Goal: Task Accomplishment & Management: Use online tool/utility

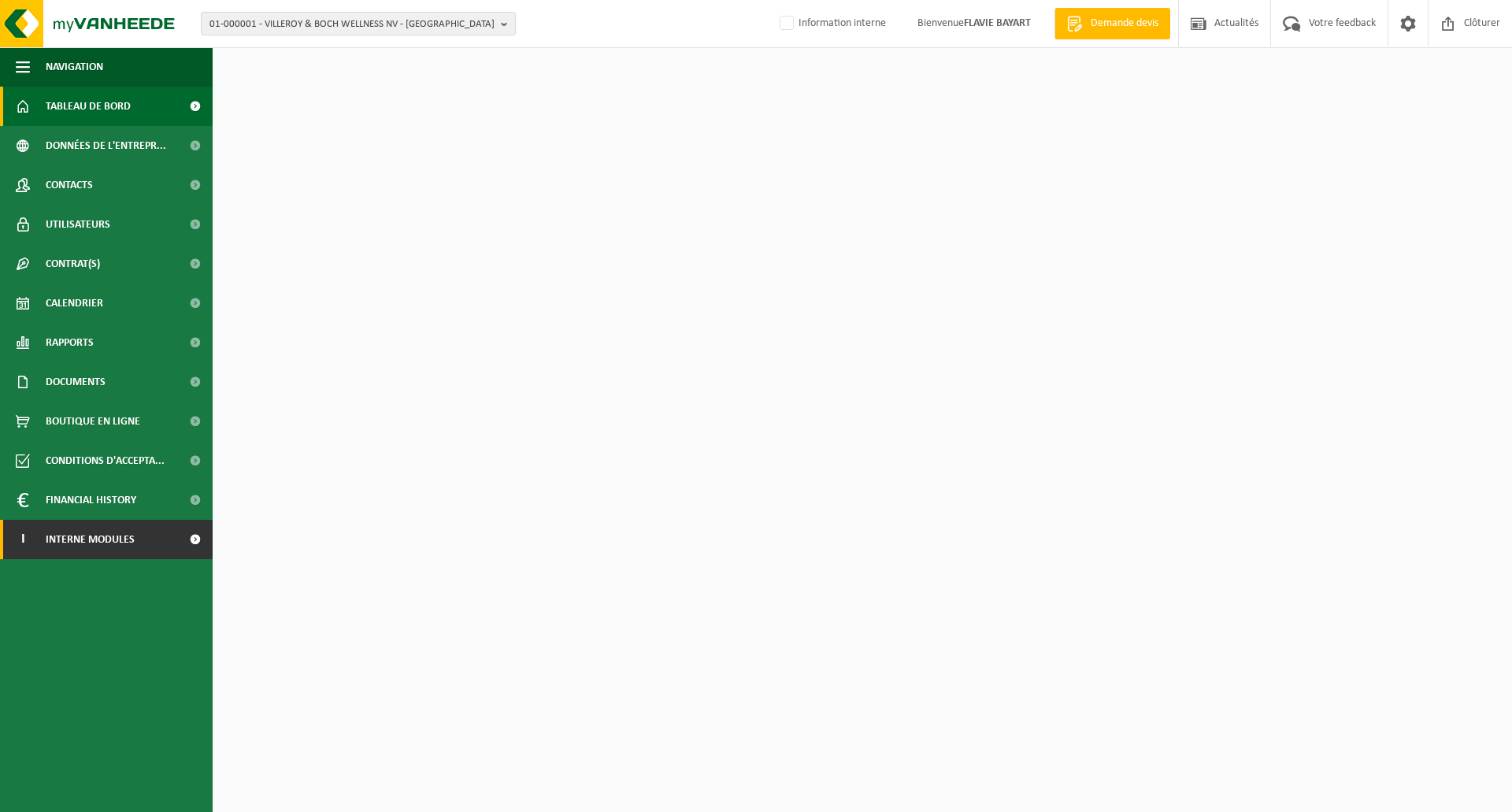
click at [118, 538] on span "Interne modules" at bounding box center [90, 539] width 89 height 39
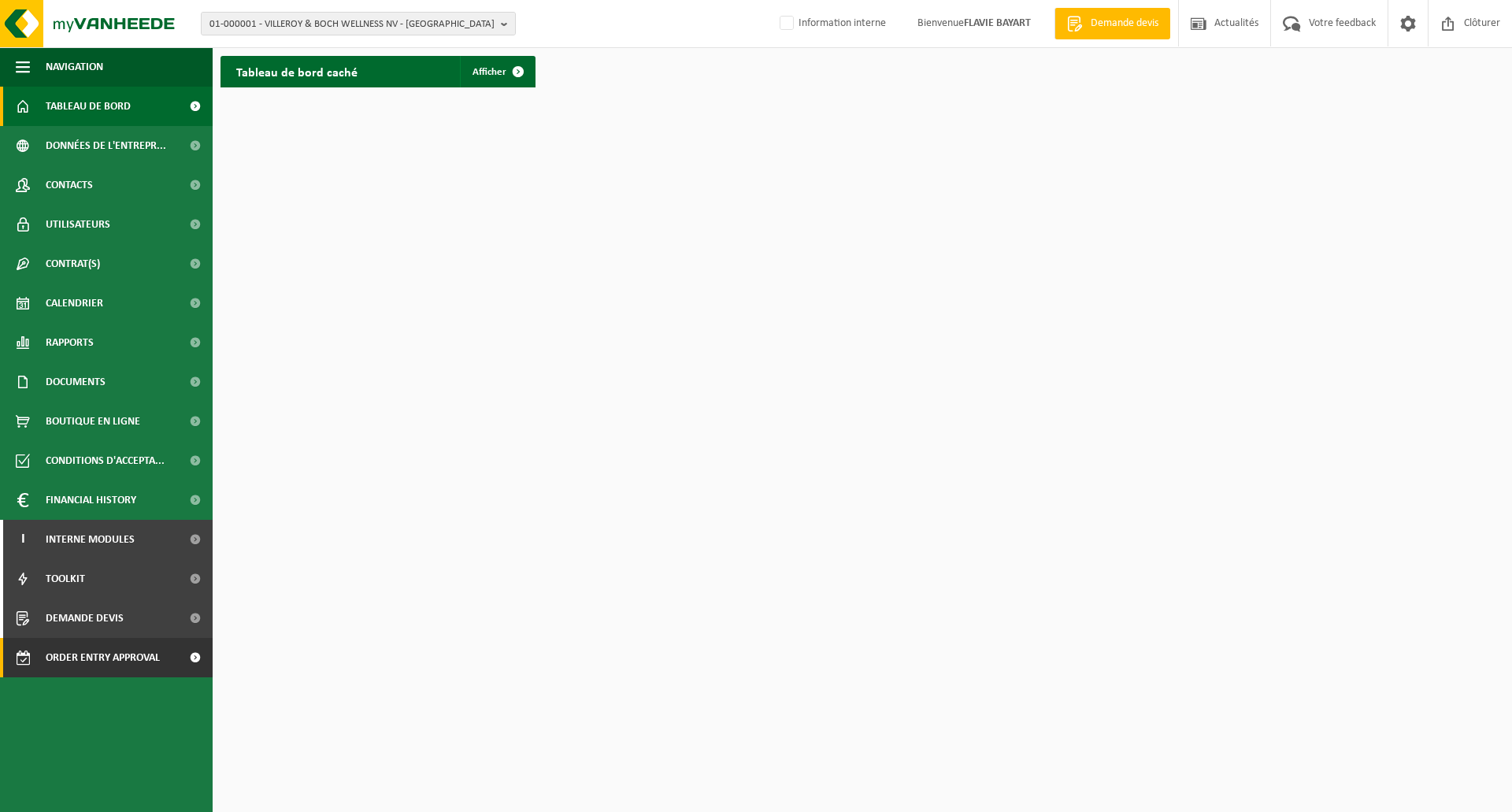
click at [115, 648] on span "Order entry approval" at bounding box center [103, 657] width 114 height 39
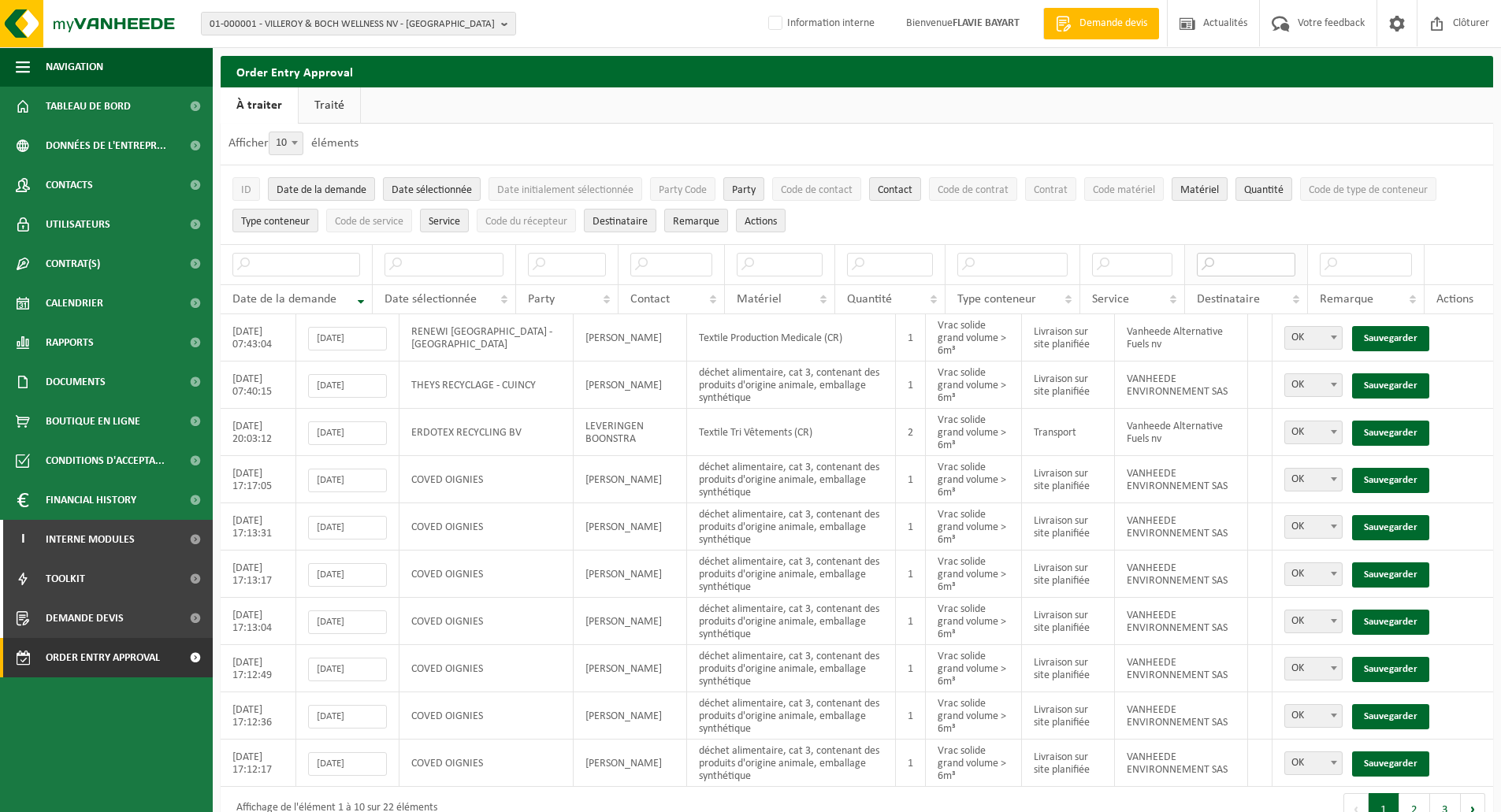
click at [1220, 264] on input "text" at bounding box center [1246, 264] width 99 height 23
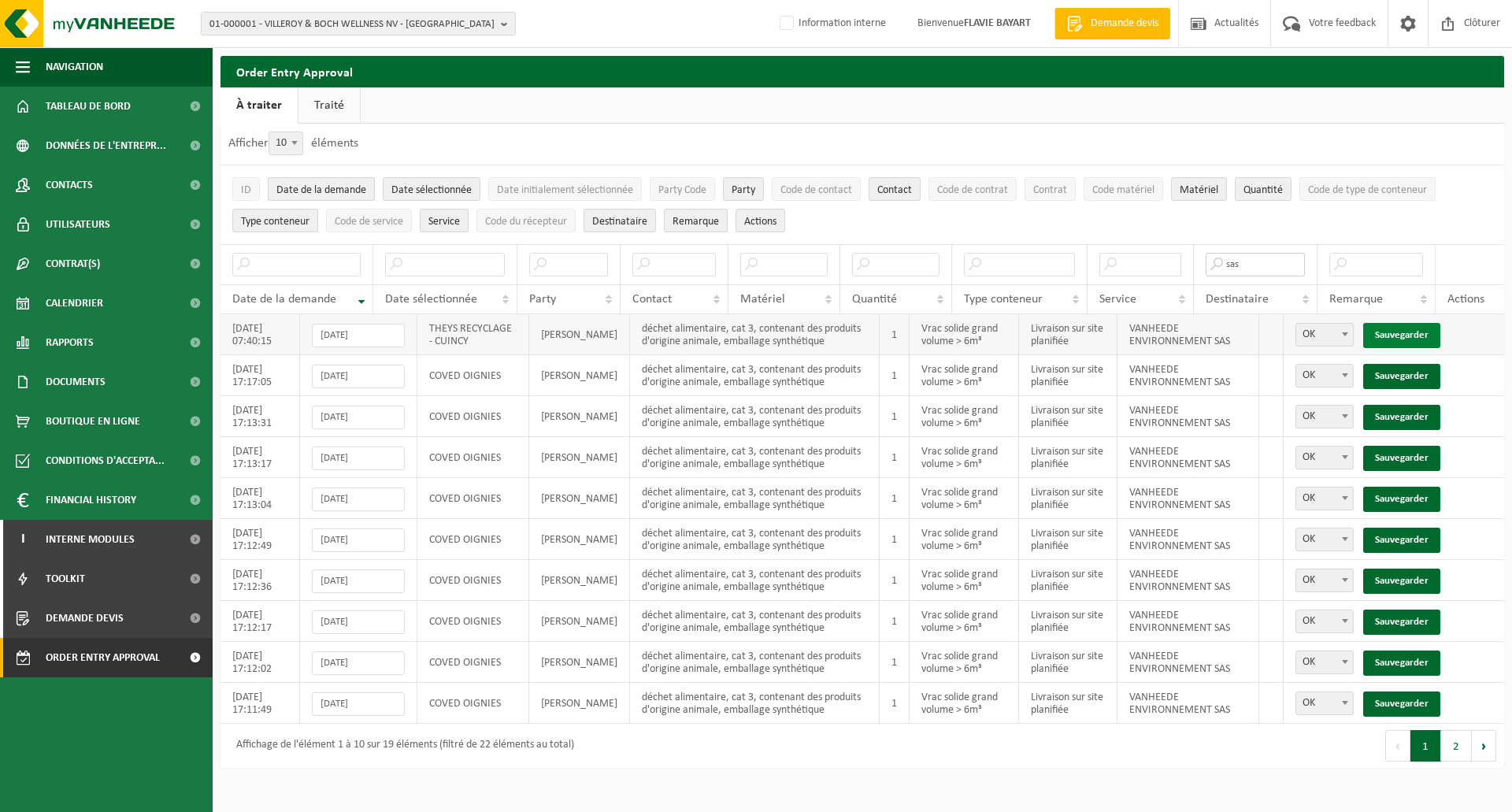
type input "sas"
click at [1401, 335] on link "Sauvegarder" at bounding box center [1401, 335] width 77 height 25
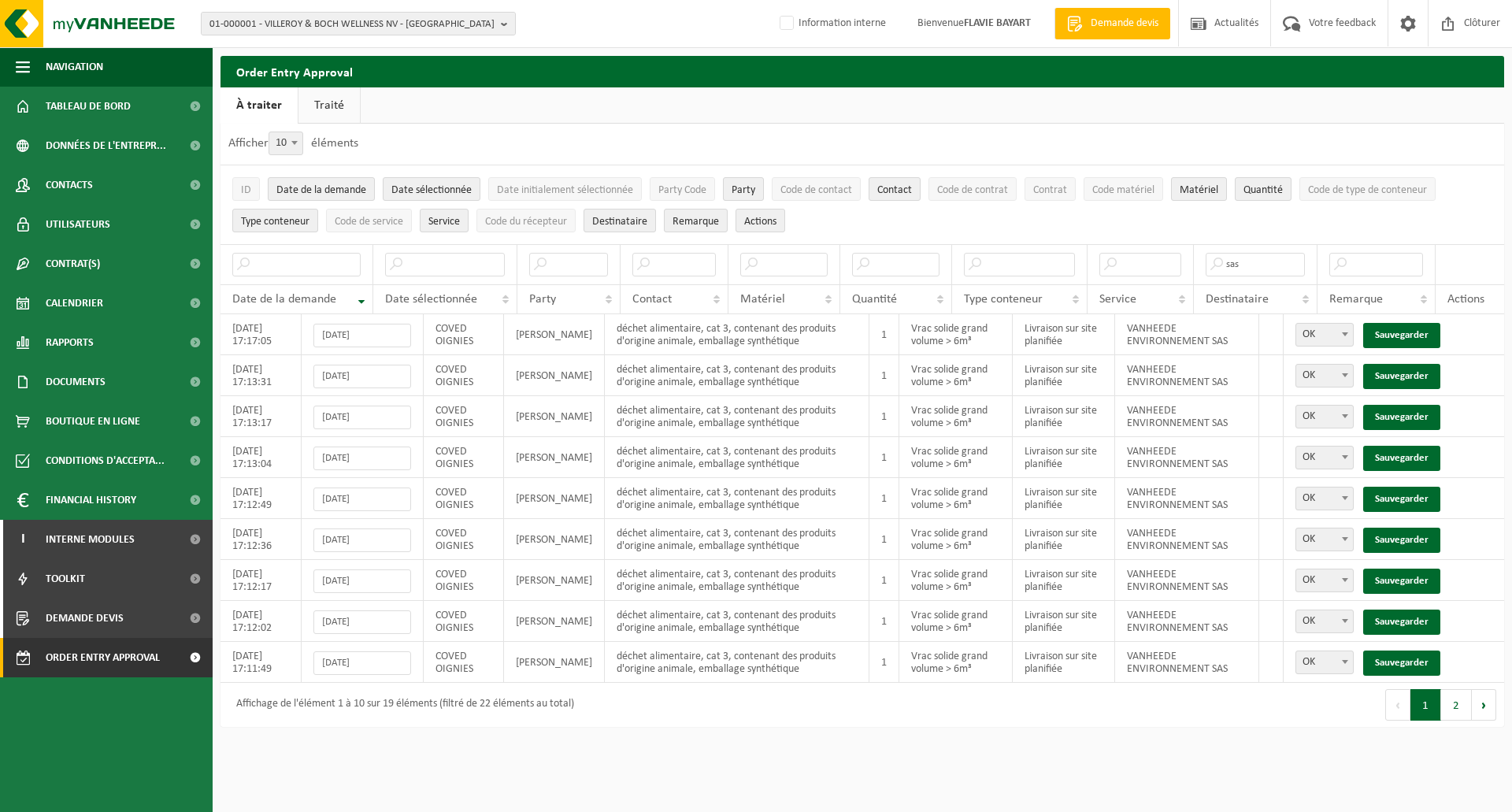
click at [1401, 335] on link "Sauvegarder" at bounding box center [1401, 335] width 77 height 25
click at [1401, 363] on link "Sauvegarder" at bounding box center [1401, 376] width 77 height 25
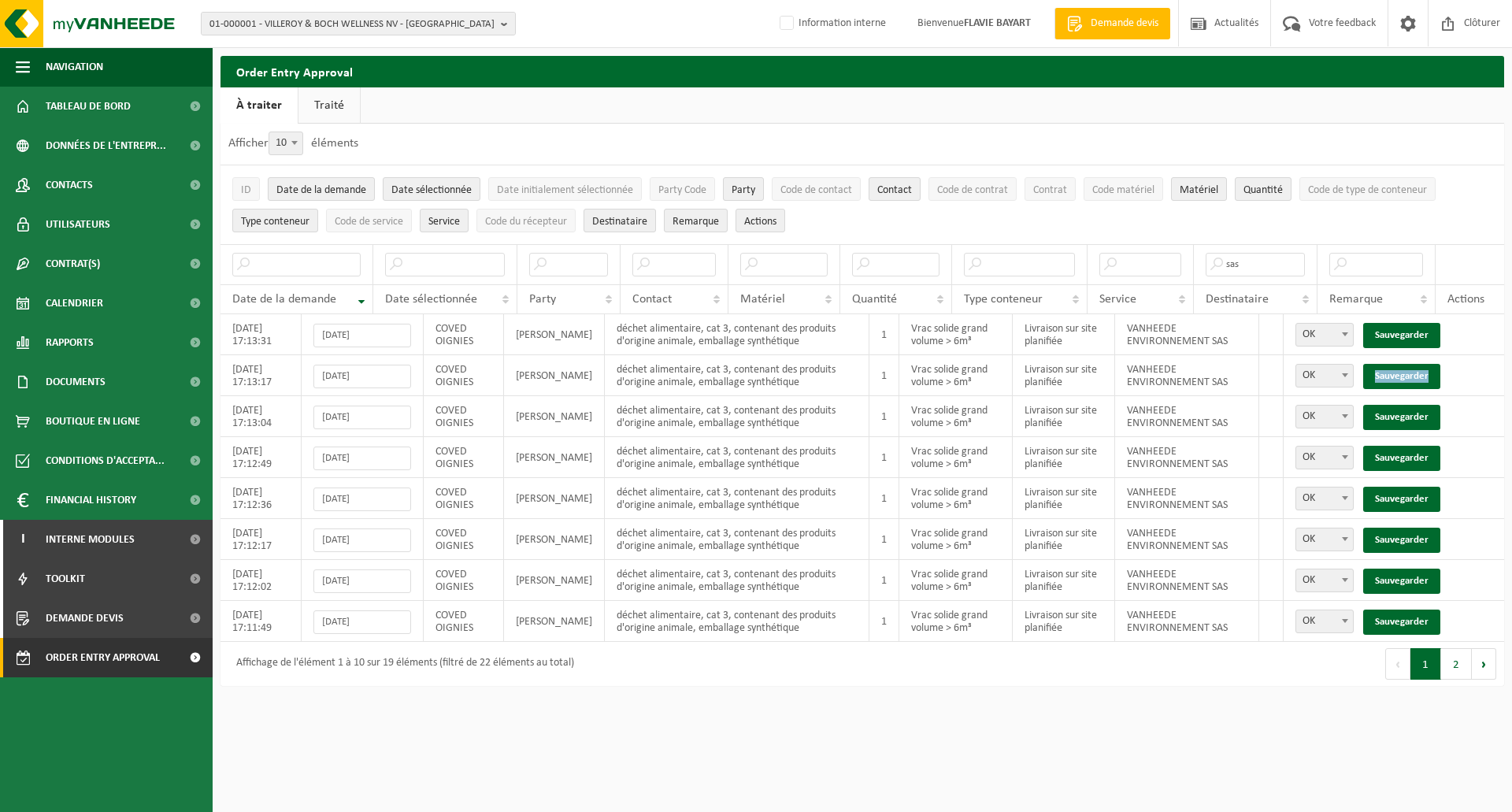
click at [1401, 363] on link "Sauvegarder" at bounding box center [1401, 376] width 77 height 25
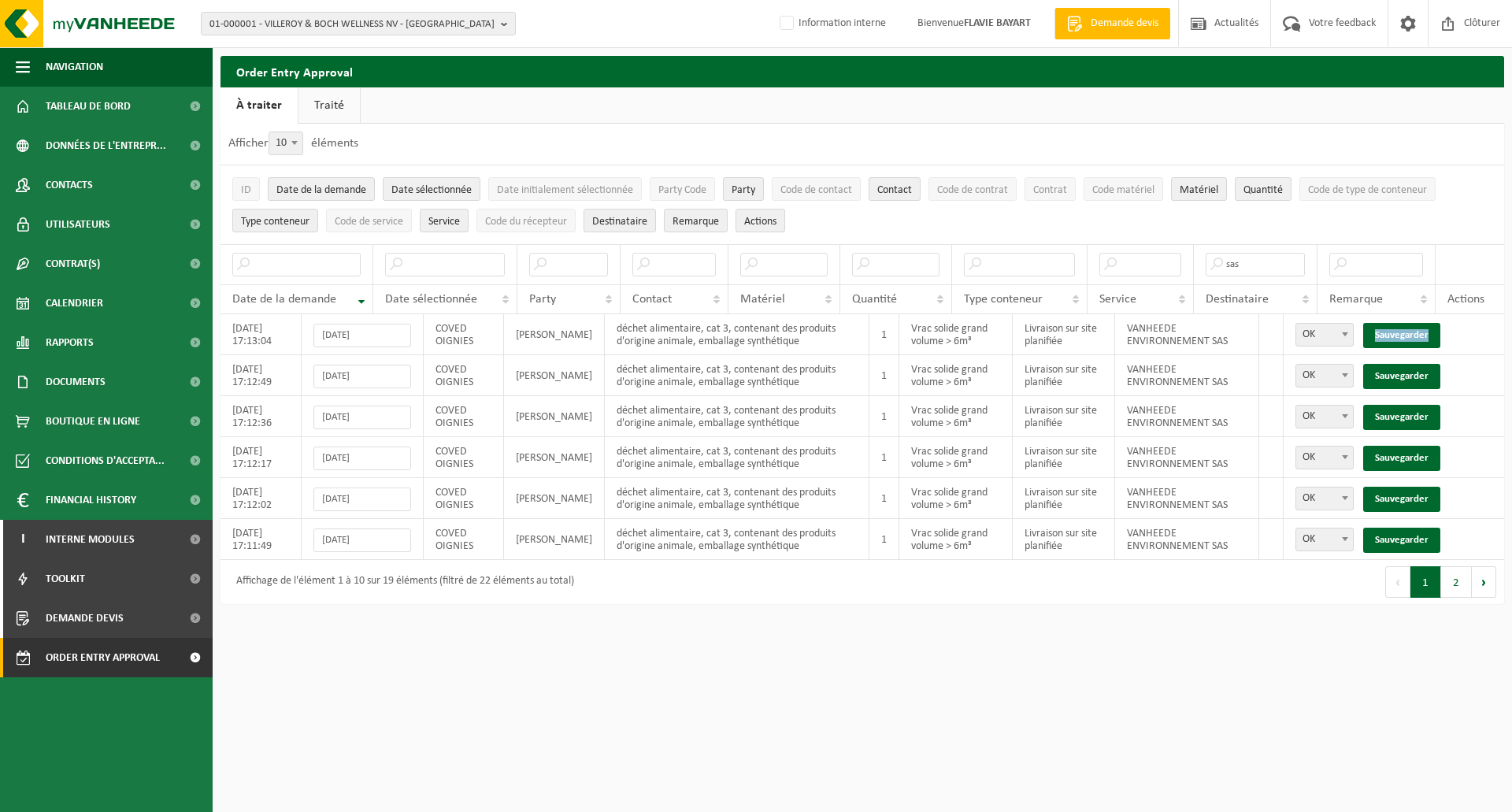
click at [1401, 335] on link "Sauvegarder" at bounding box center [1401, 335] width 77 height 25
click at [1401, 363] on link "Sauvegarder" at bounding box center [1401, 376] width 77 height 25
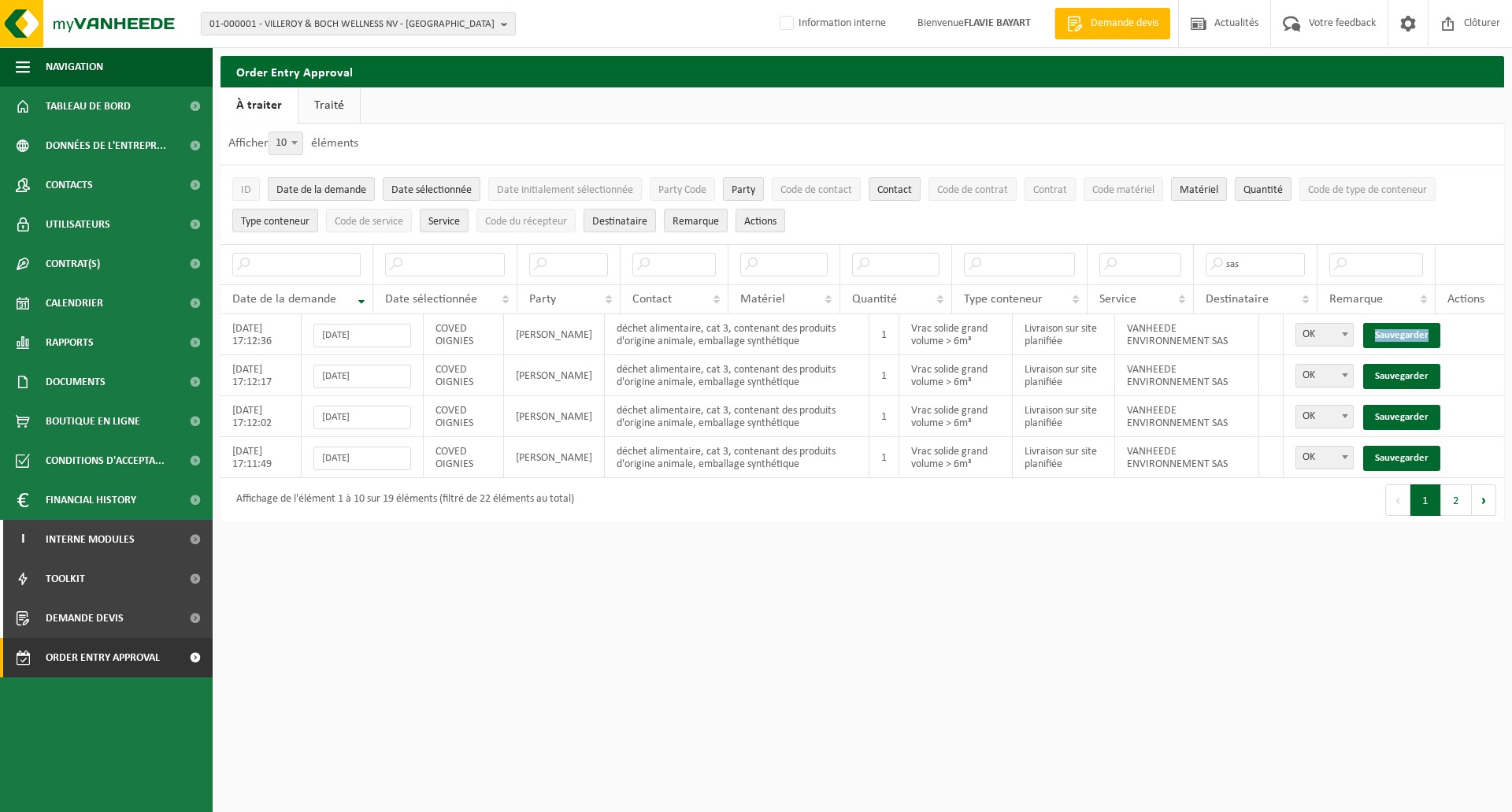
click at [1401, 335] on link "Sauvegarder" at bounding box center [1401, 335] width 77 height 25
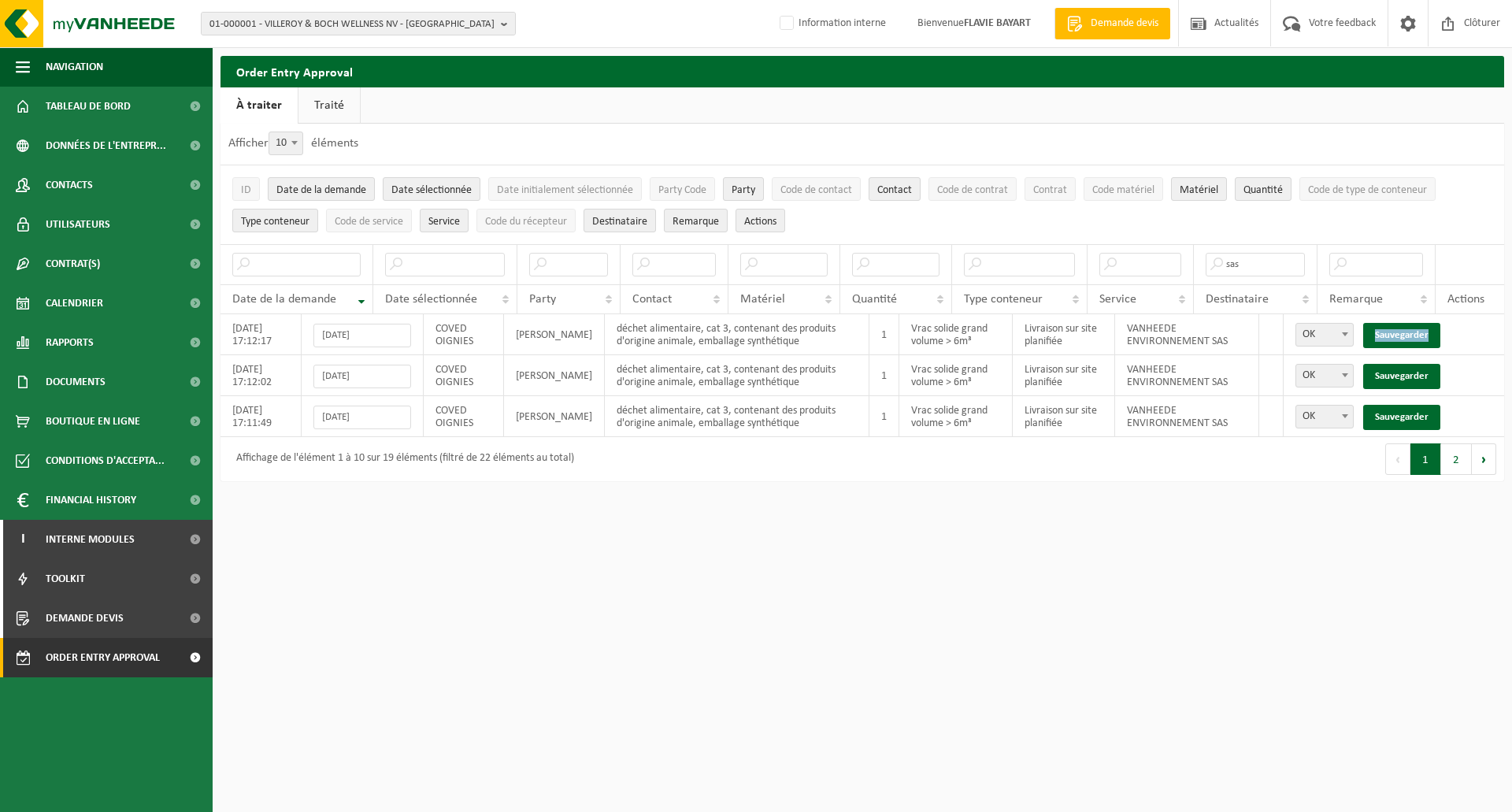
click at [1401, 335] on link "Sauvegarder" at bounding box center [1401, 335] width 77 height 25
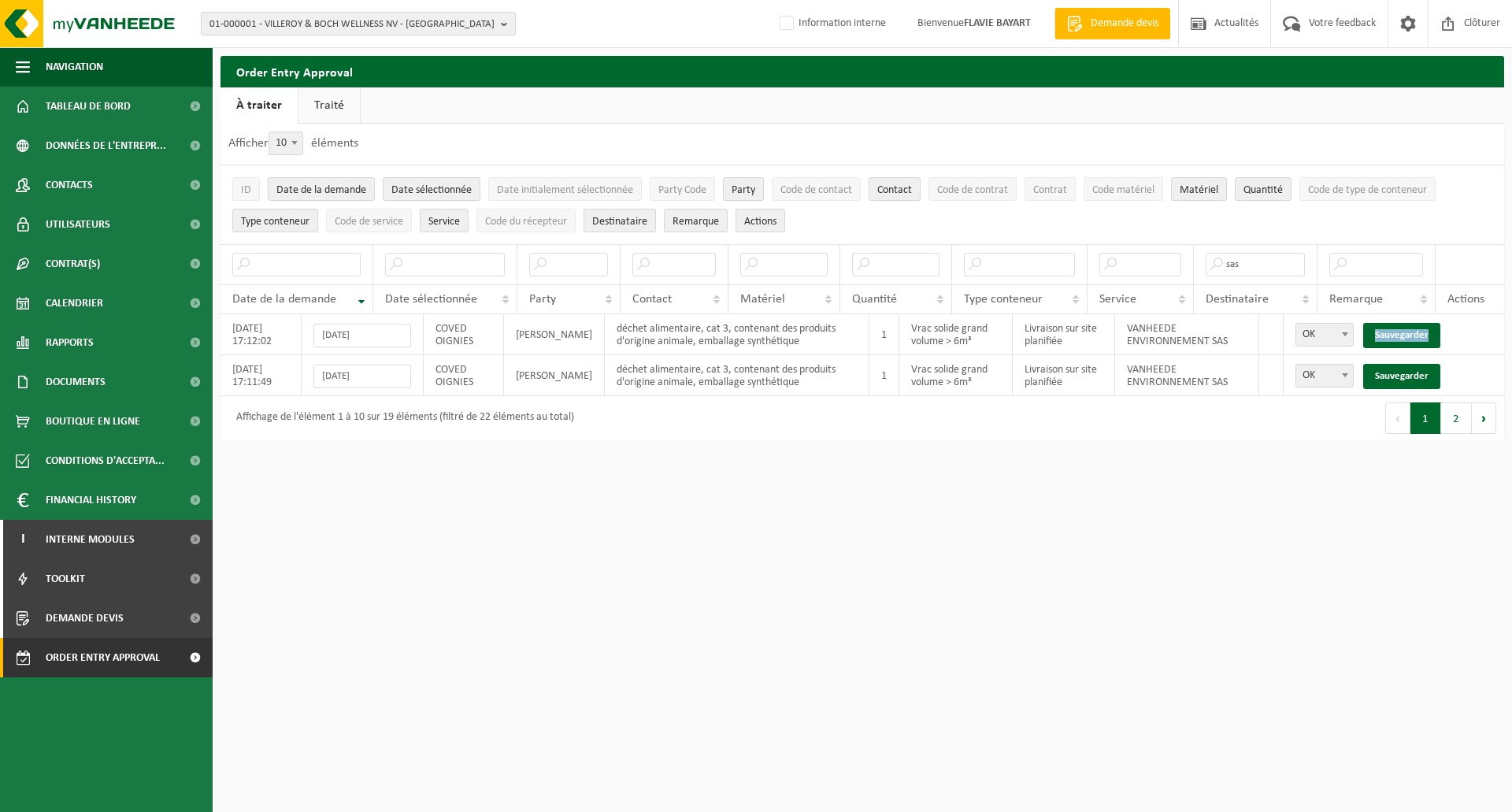
click at [1401, 335] on link "Sauvegarder" at bounding box center [1401, 335] width 77 height 25
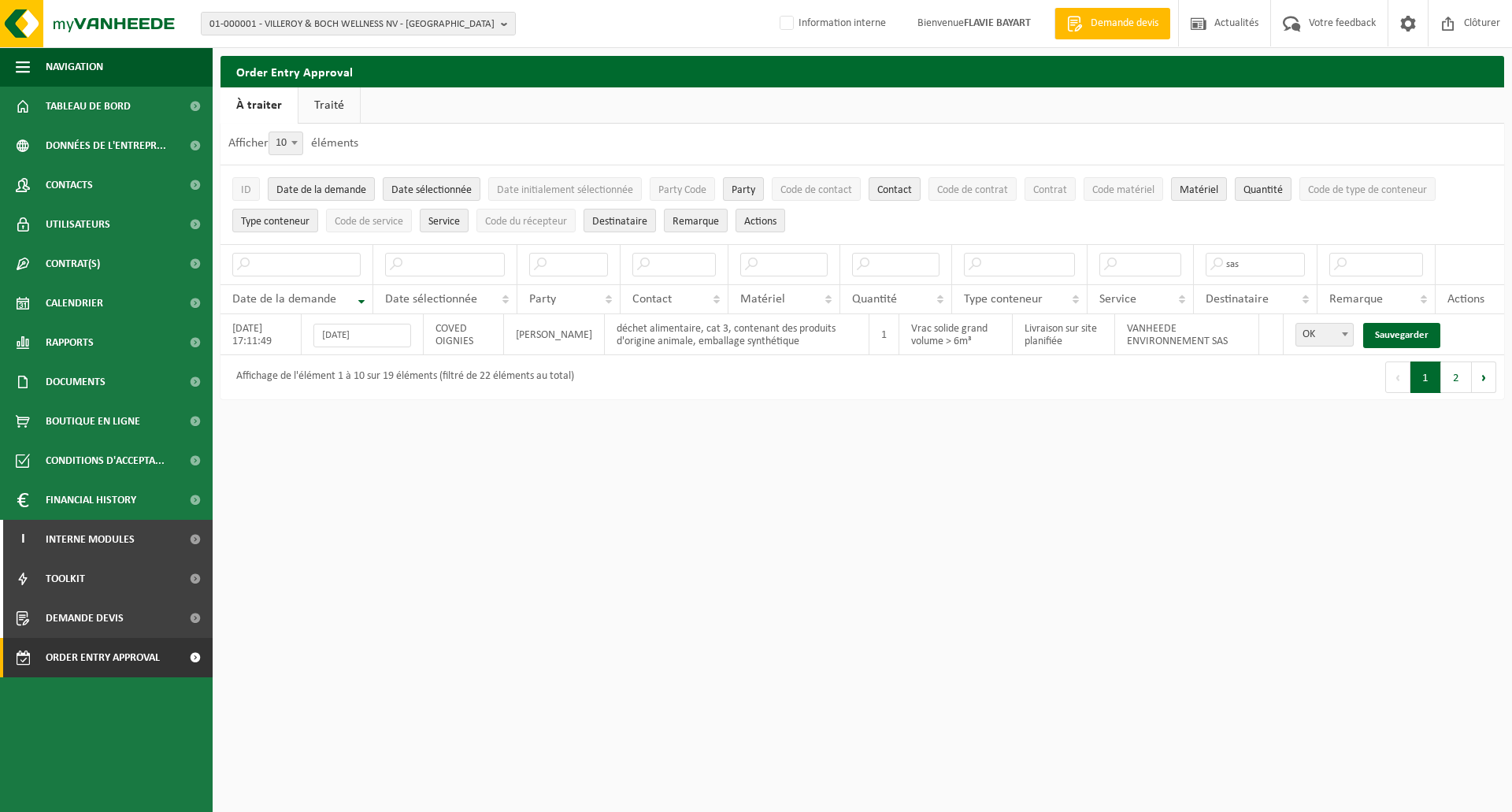
click at [1401, 335] on link "Sauvegarder" at bounding box center [1401, 335] width 77 height 25
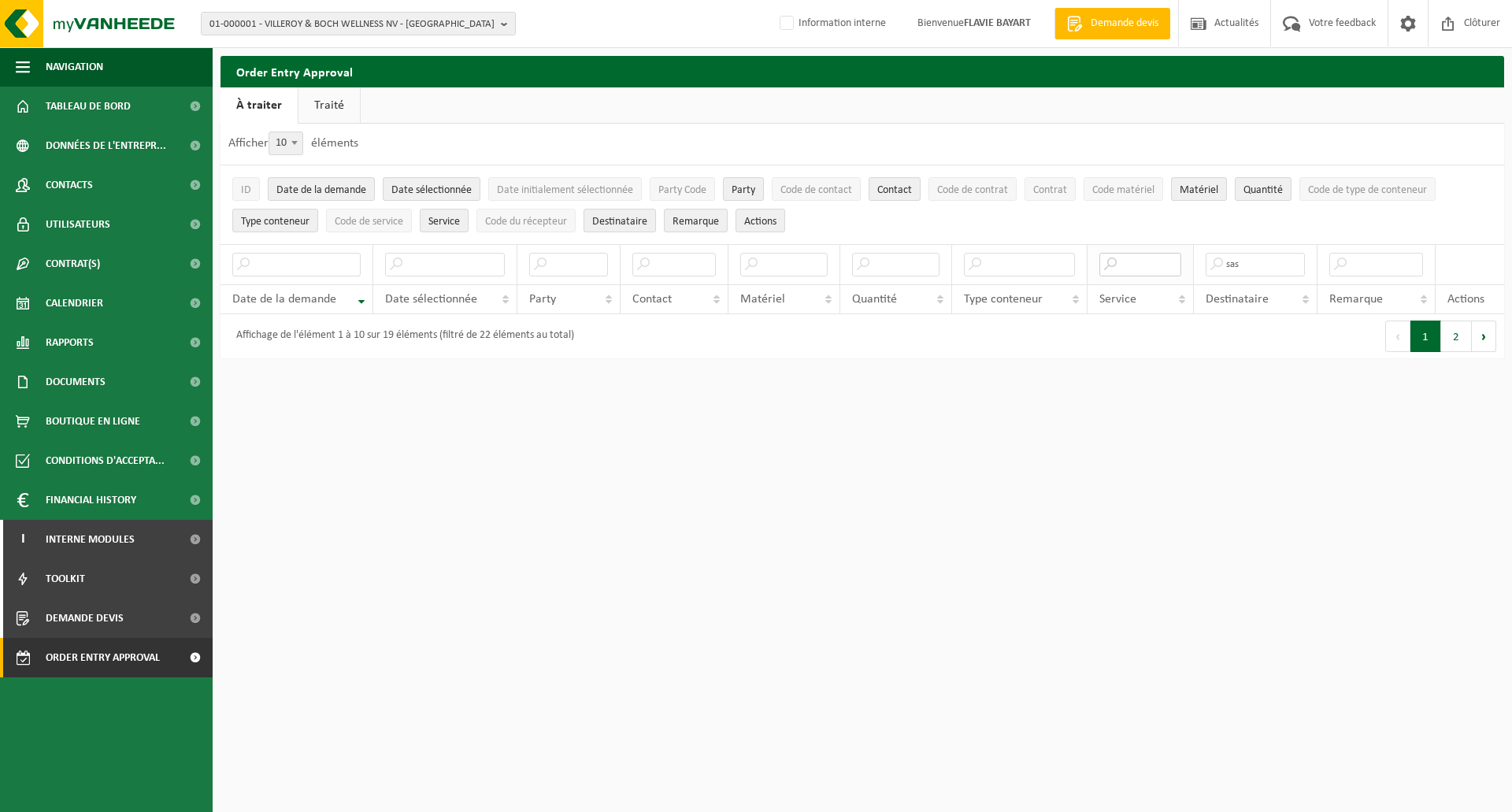
click at [1136, 267] on input "text" at bounding box center [1140, 264] width 82 height 23
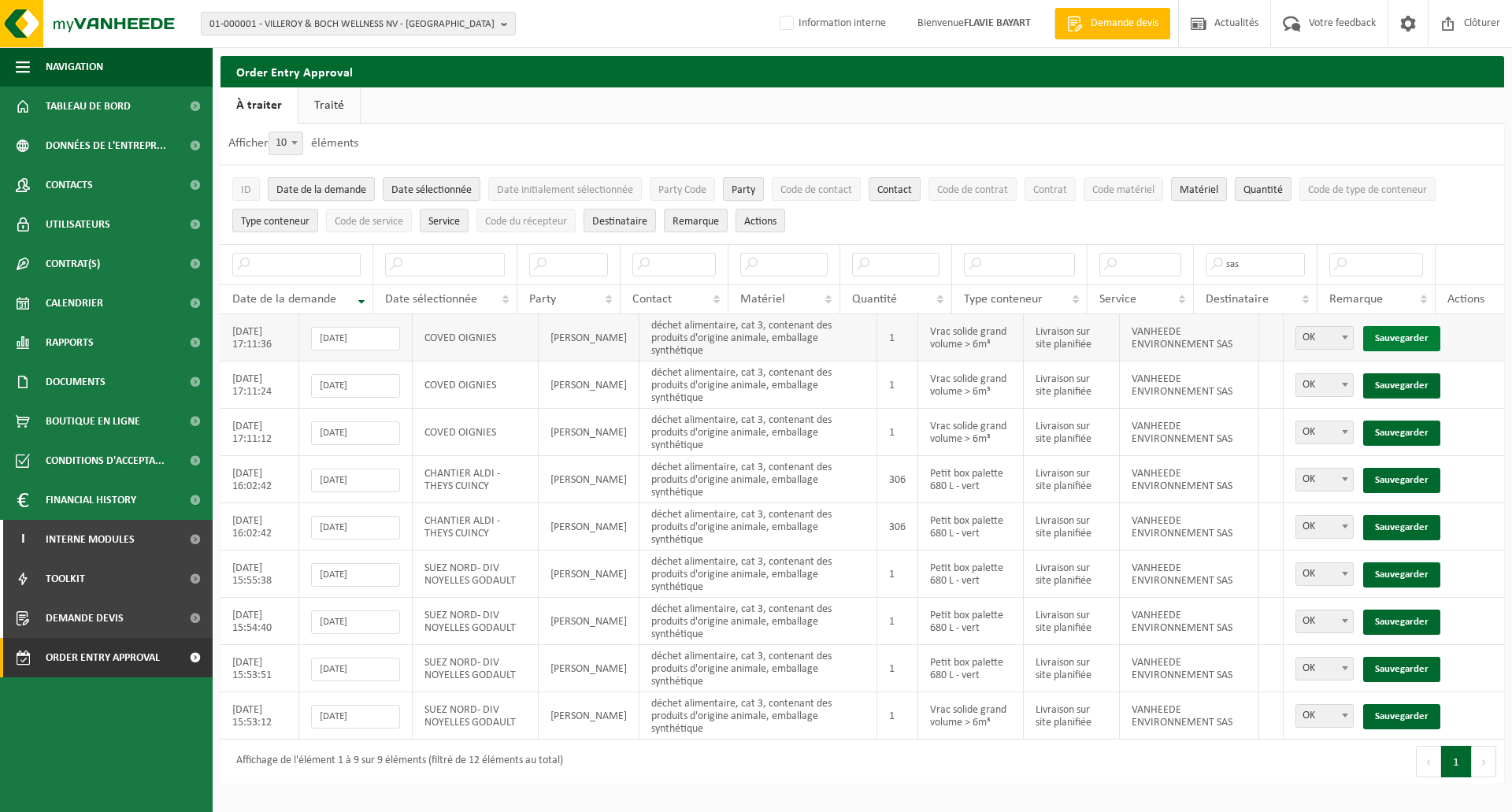
click at [1415, 333] on link "Sauvegarder" at bounding box center [1401, 338] width 77 height 25
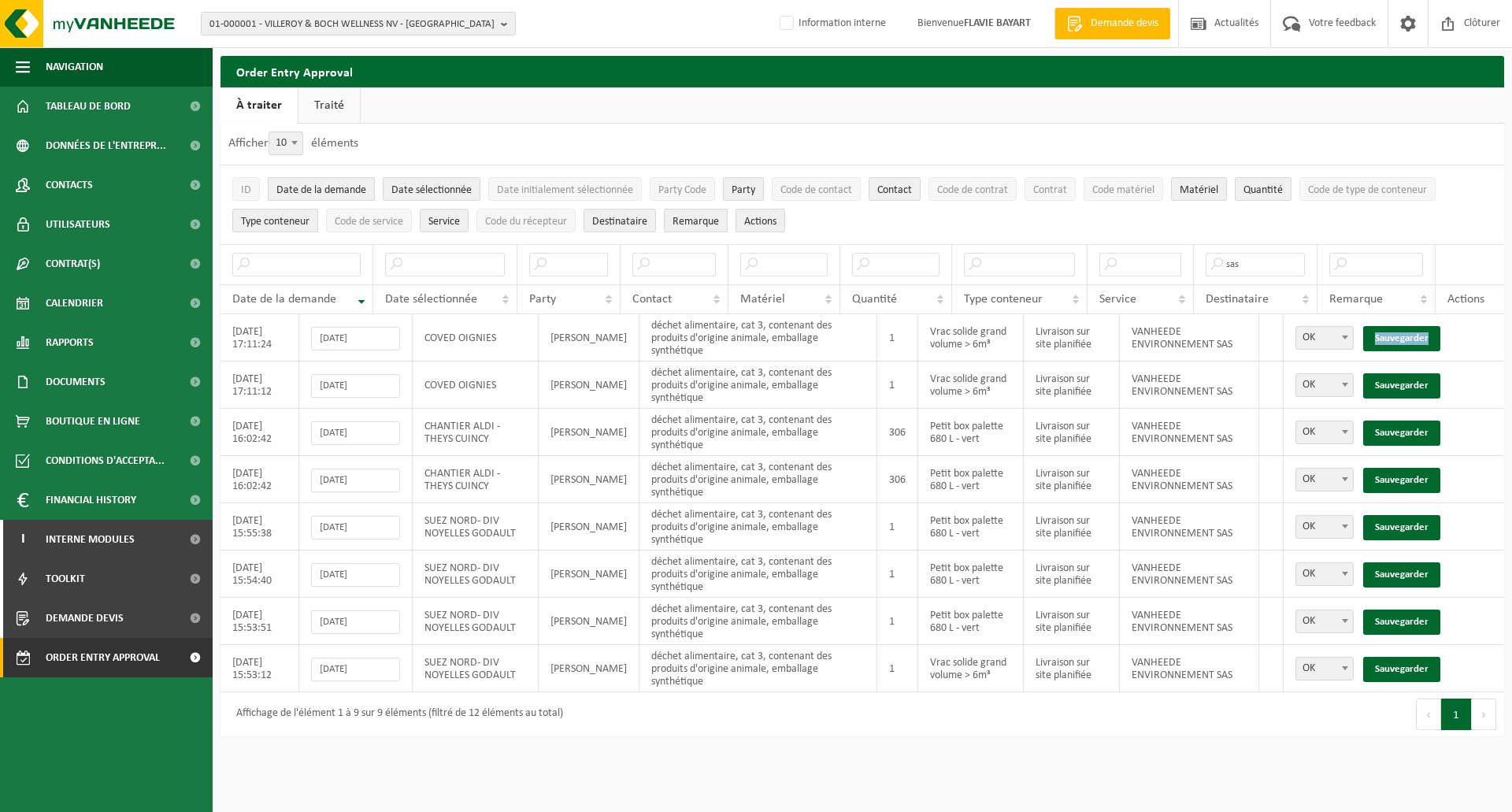
click at [1415, 333] on link "Sauvegarder" at bounding box center [1401, 338] width 77 height 25
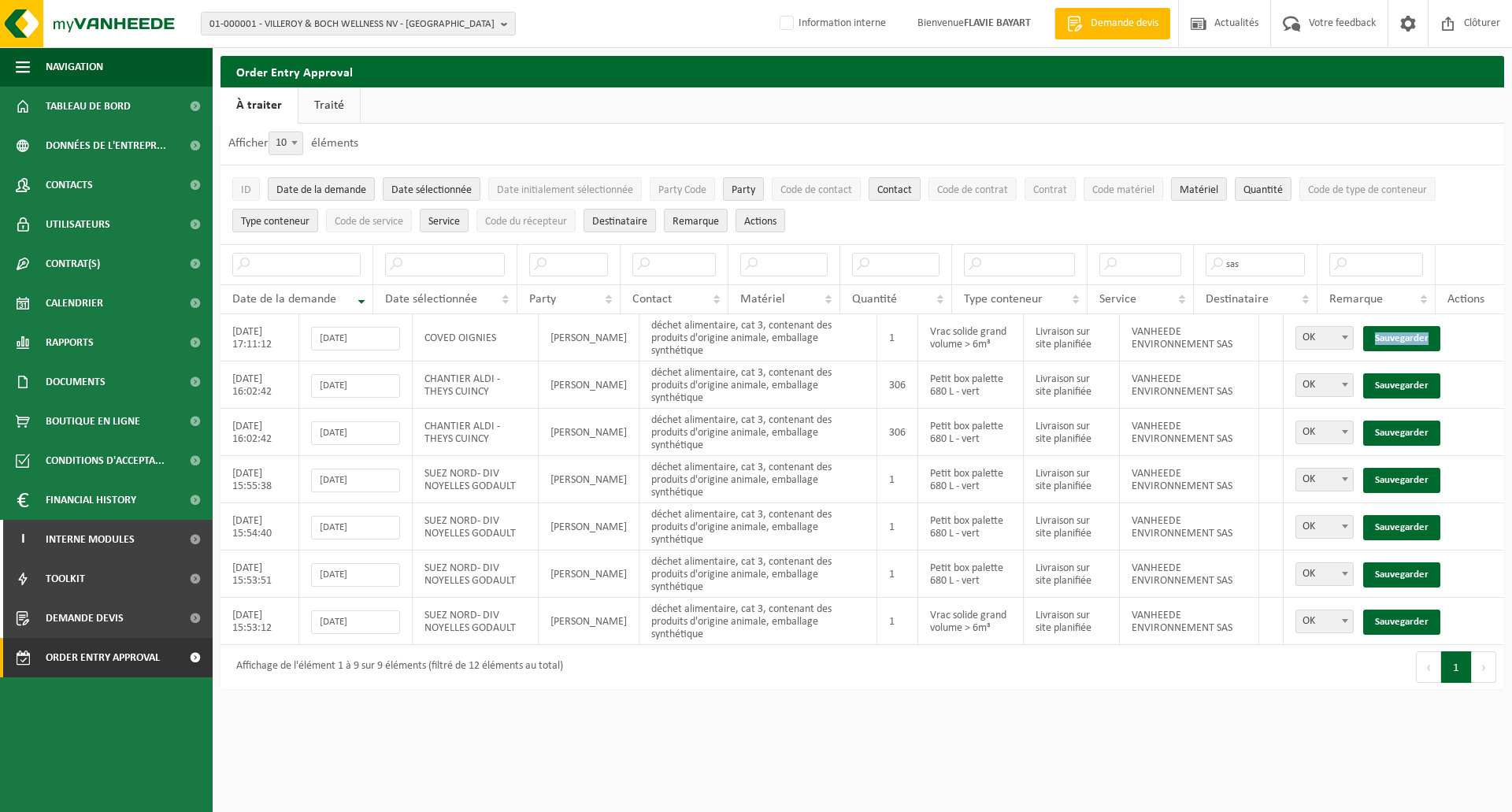
click at [1415, 333] on link "Sauvegarder" at bounding box center [1401, 338] width 77 height 25
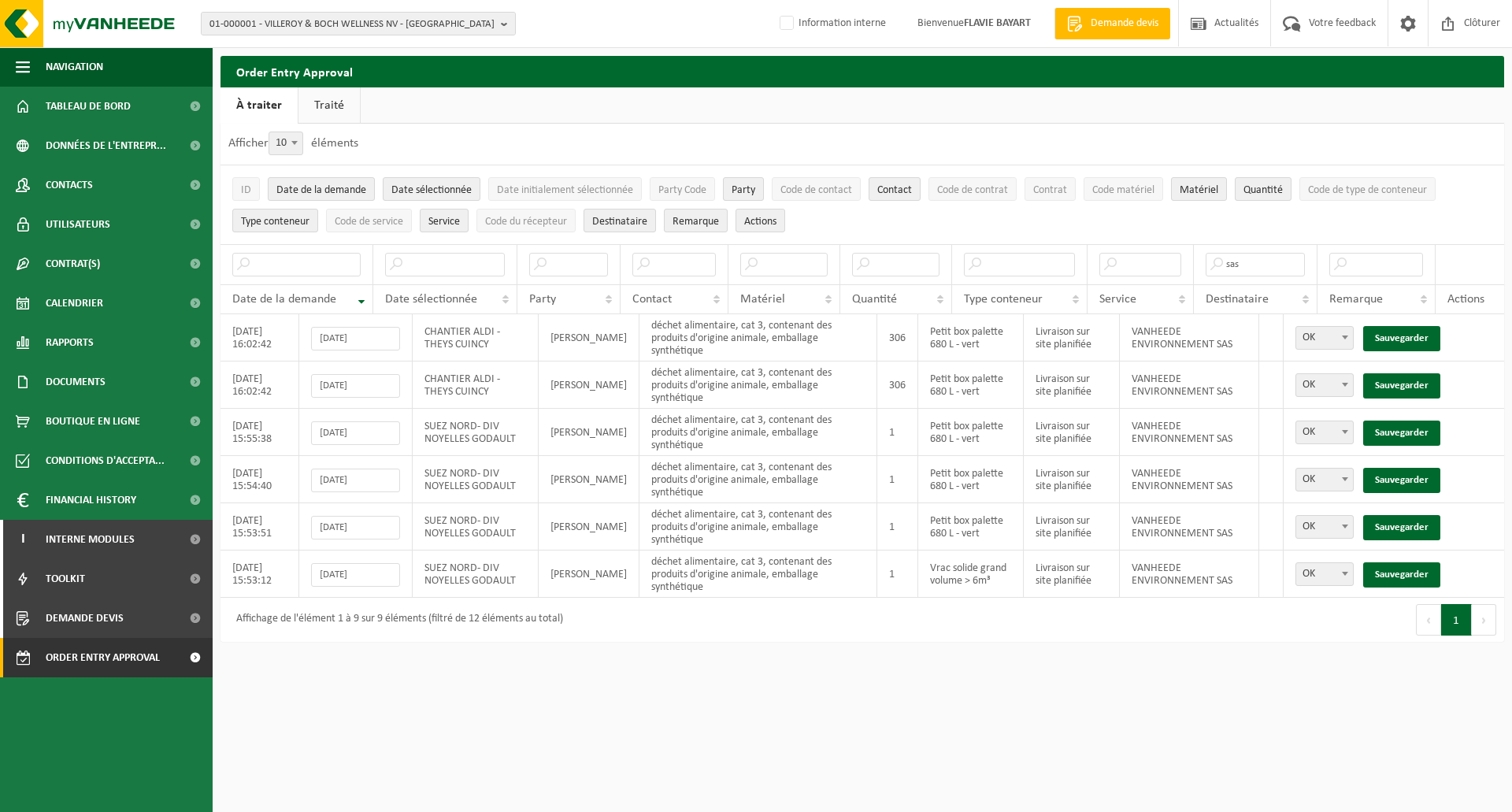
click at [1415, 333] on link "Sauvegarder" at bounding box center [1401, 338] width 77 height 25
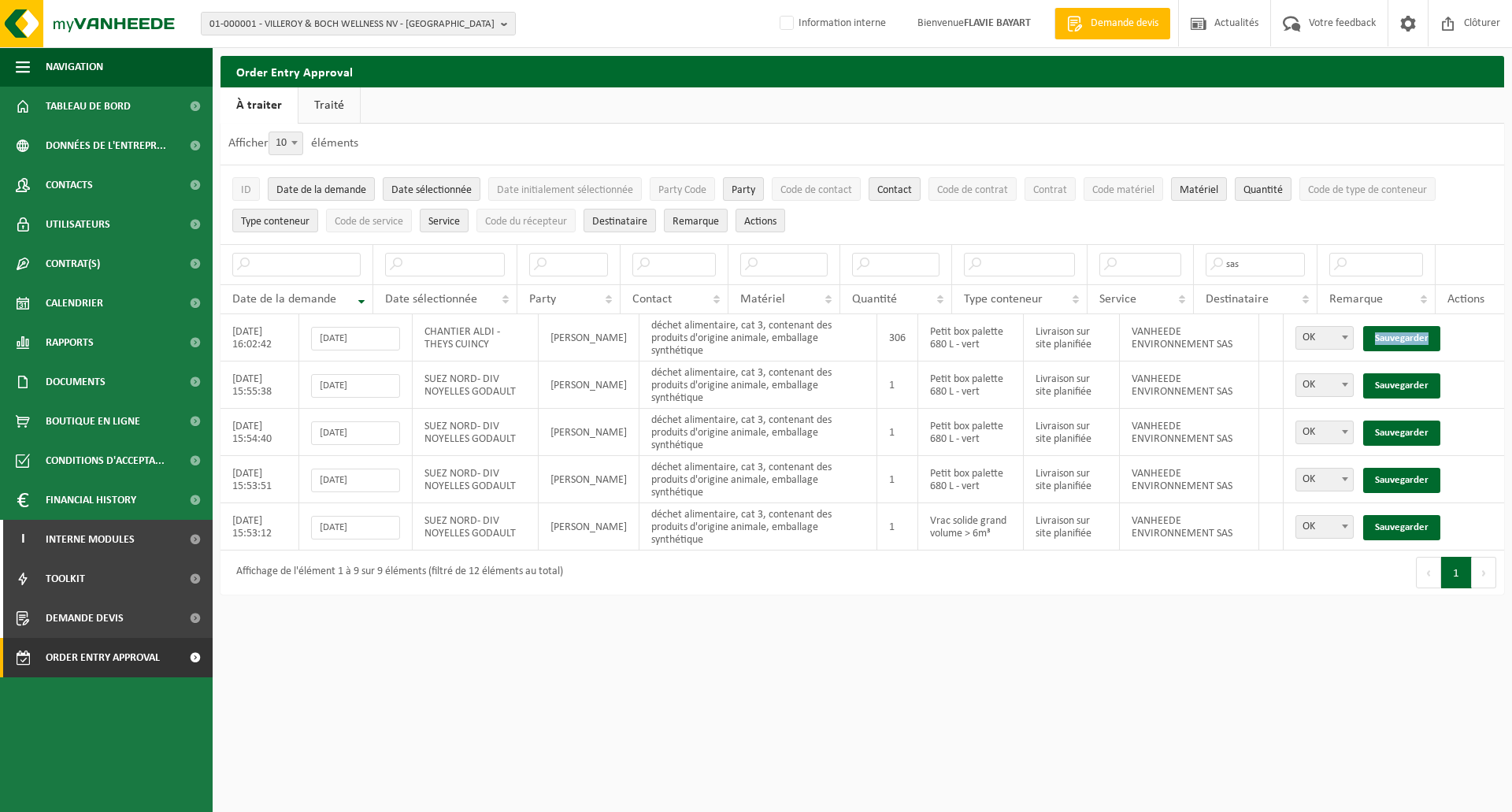
click at [1415, 333] on link "Sauvegarder" at bounding box center [1401, 338] width 77 height 25
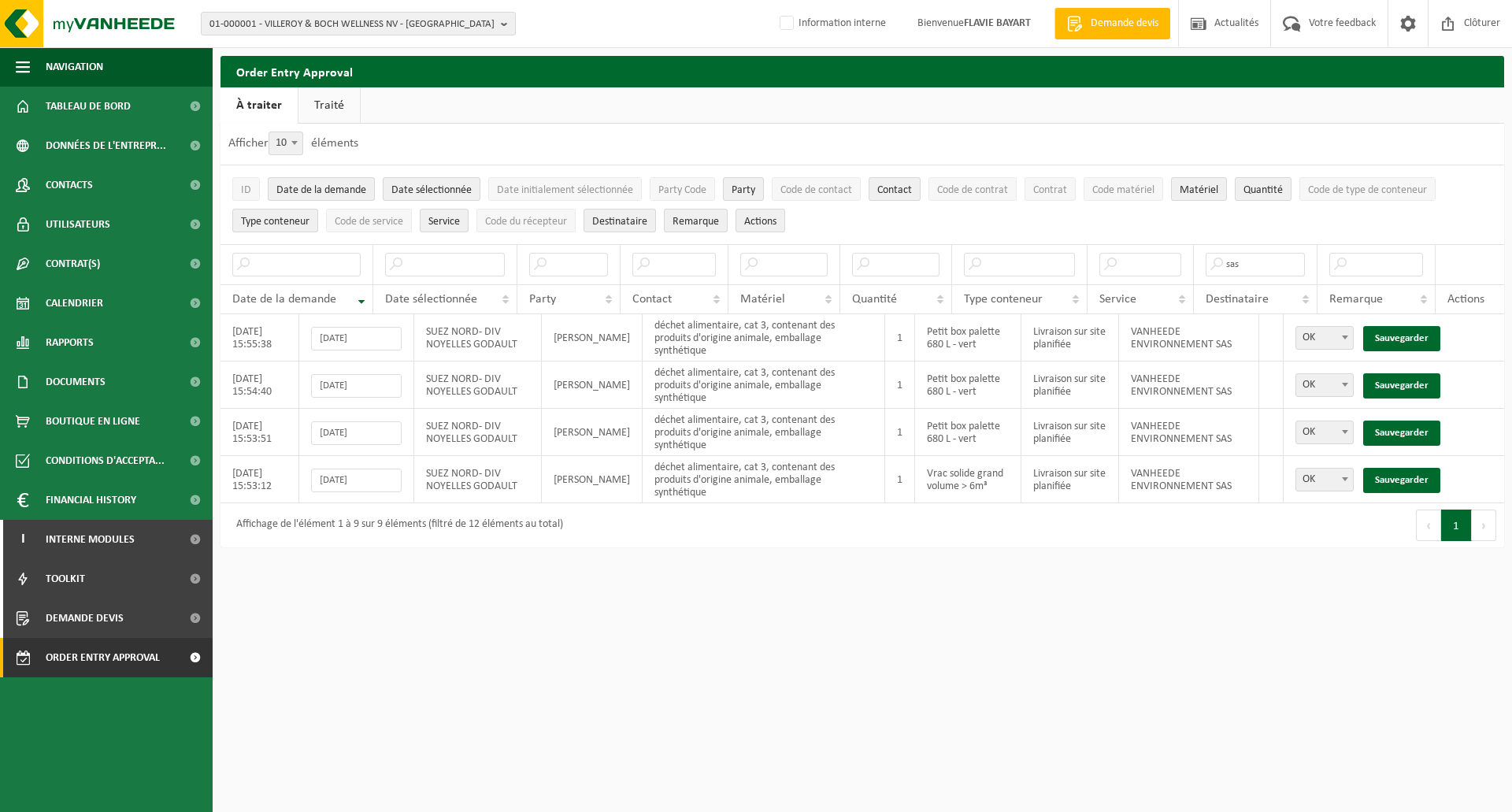
click at [1415, 333] on link "Sauvegarder" at bounding box center [1401, 338] width 77 height 25
click at [1415, 373] on link "Sauvegarder" at bounding box center [1401, 385] width 77 height 25
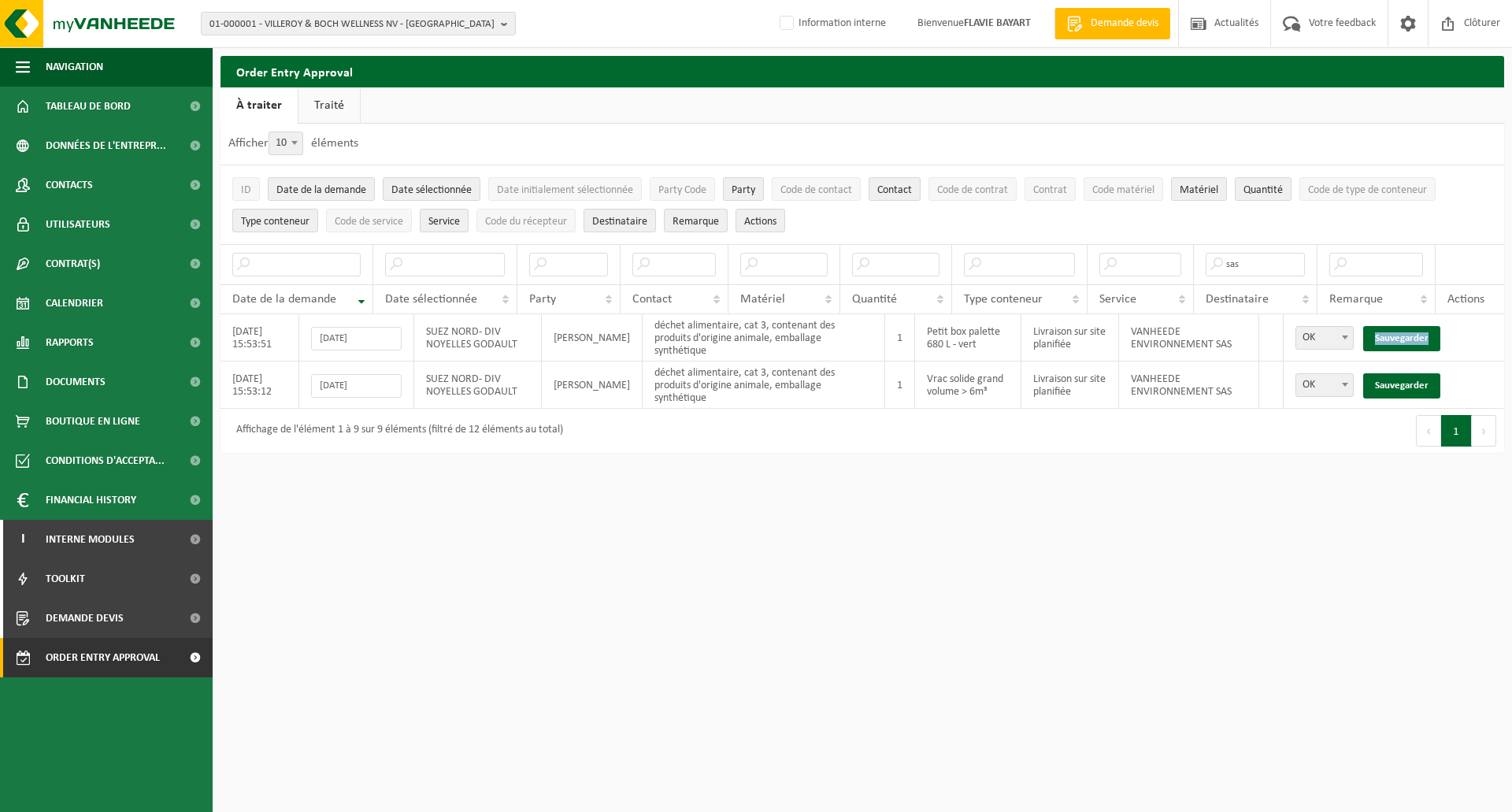
click at [1415, 333] on link "Sauvegarder" at bounding box center [1401, 338] width 77 height 25
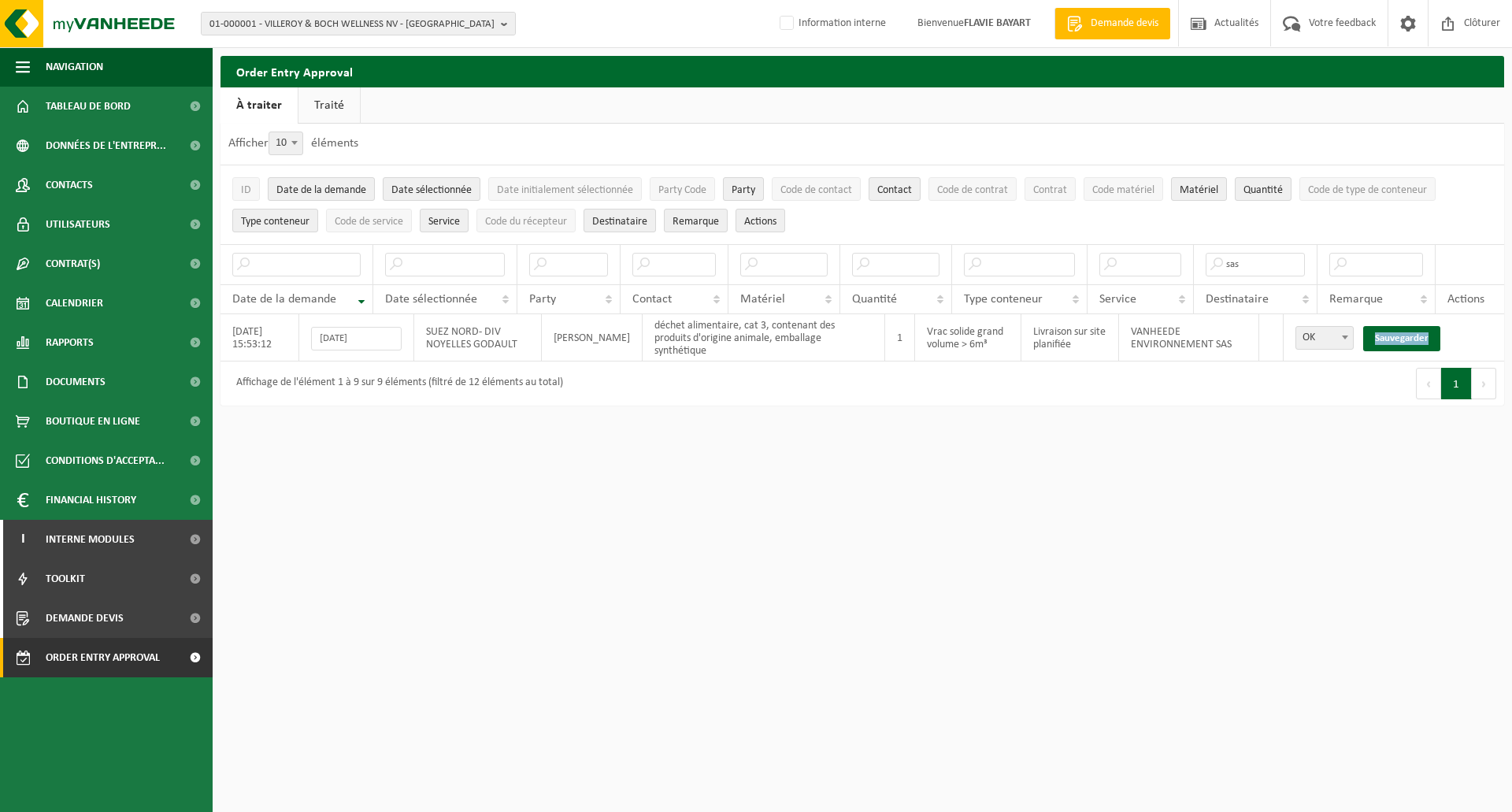
click at [1415, 333] on link "Sauvegarder" at bounding box center [1401, 338] width 77 height 25
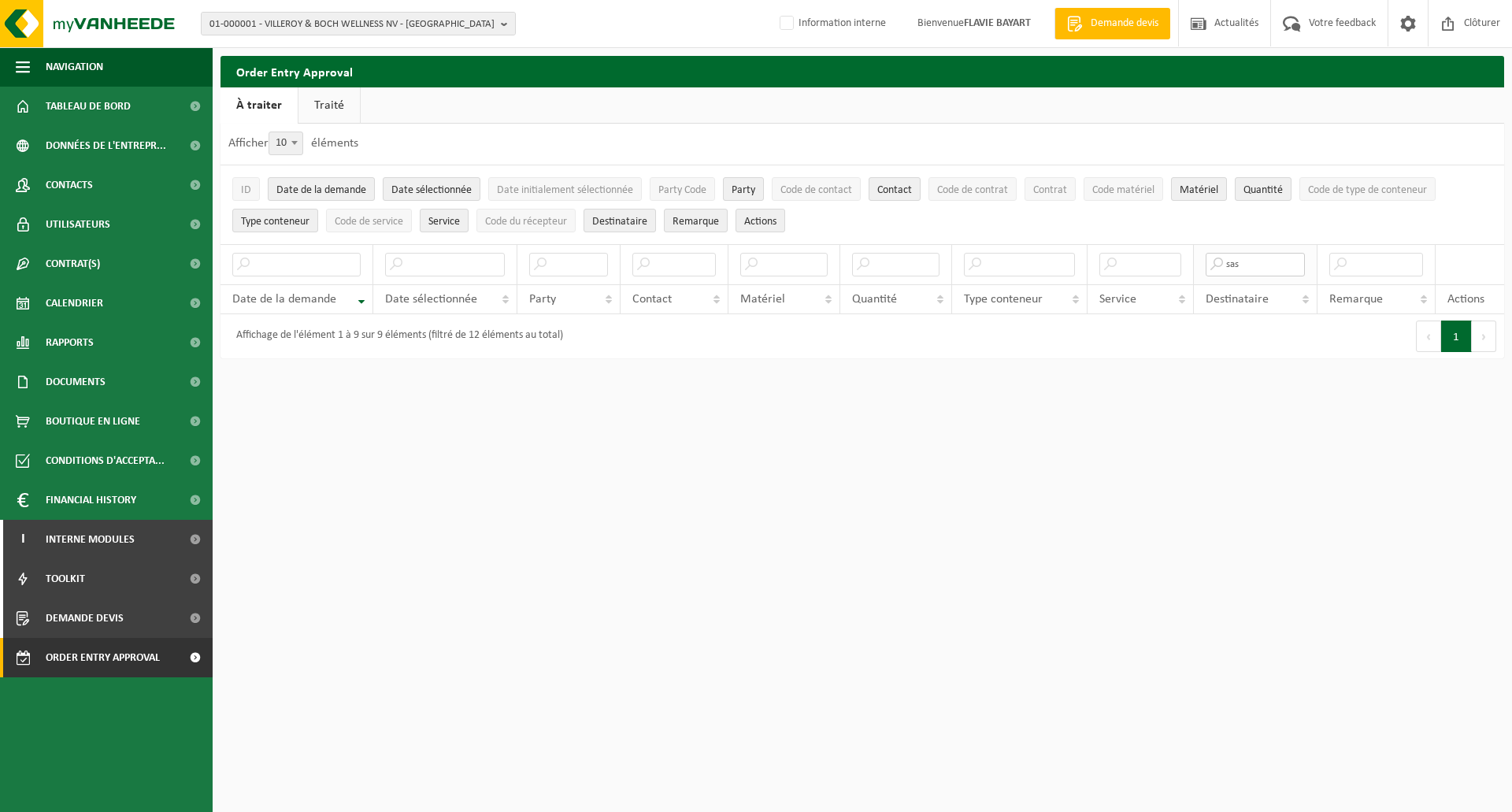
click at [1283, 266] on input "sas" at bounding box center [1255, 264] width 100 height 23
